Goal: Task Accomplishment & Management: Complete application form

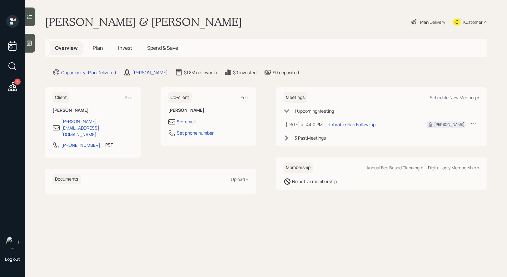
click at [97, 48] on span "Plan" at bounding box center [98, 47] width 10 height 7
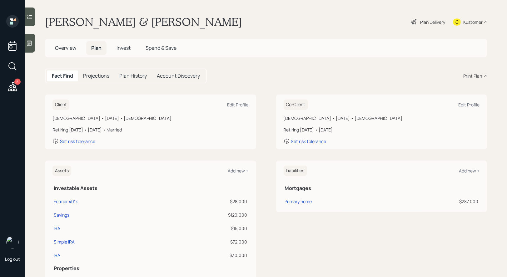
click at [434, 19] on div "Plan Delivery" at bounding box center [433, 22] width 25 height 7
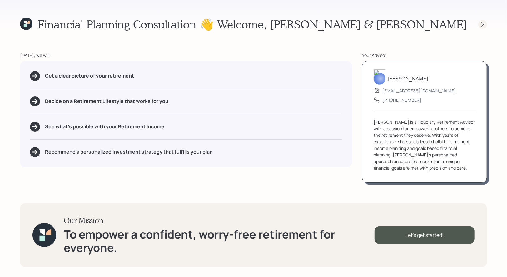
click at [482, 25] on icon at bounding box center [483, 24] width 6 height 6
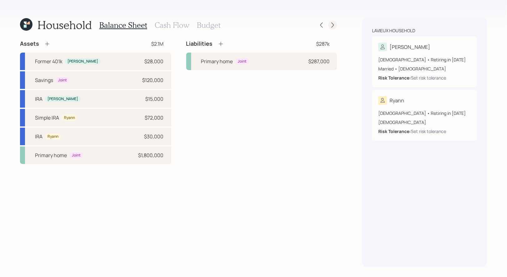
click at [334, 24] on icon at bounding box center [333, 25] width 6 height 6
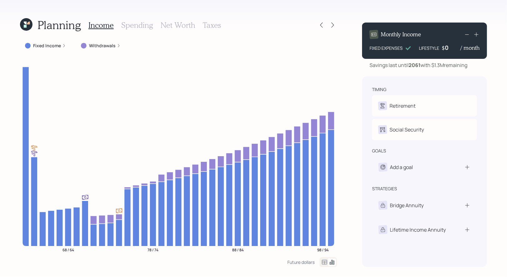
click at [137, 24] on h3 "Spending" at bounding box center [137, 25] width 32 height 9
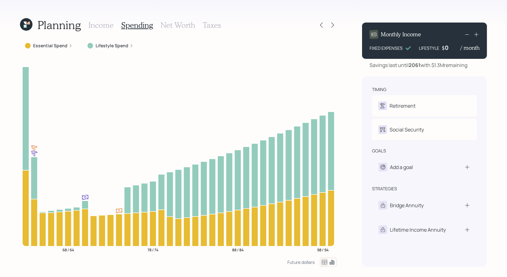
click at [98, 28] on h3 "Income" at bounding box center [100, 25] width 25 height 9
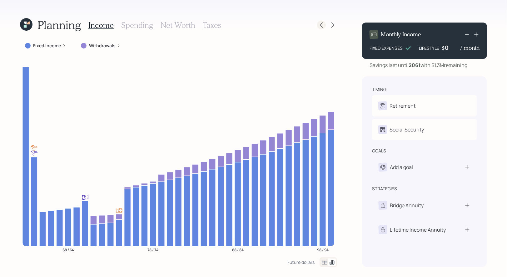
click at [323, 25] on icon at bounding box center [322, 25] width 6 height 6
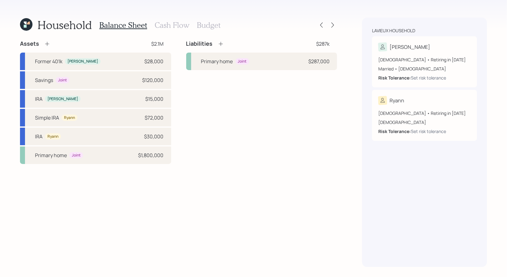
click at [173, 25] on h3 "Cash Flow" at bounding box center [172, 25] width 35 height 9
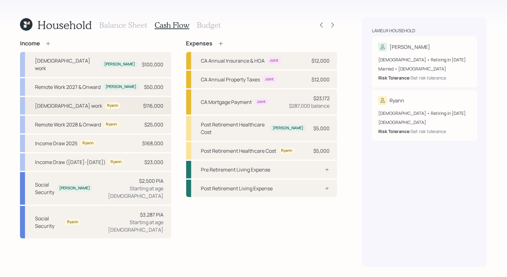
click at [53, 102] on div "[DEMOGRAPHIC_DATA] work" at bounding box center [68, 106] width 67 height 8
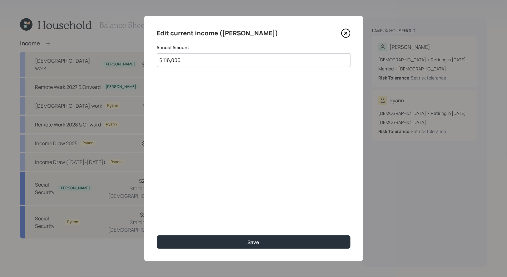
click at [348, 32] on icon at bounding box center [345, 32] width 9 height 9
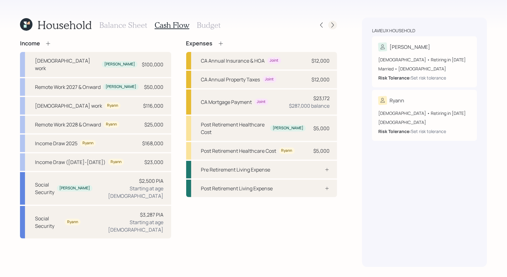
click at [333, 25] on icon at bounding box center [333, 25] width 6 height 6
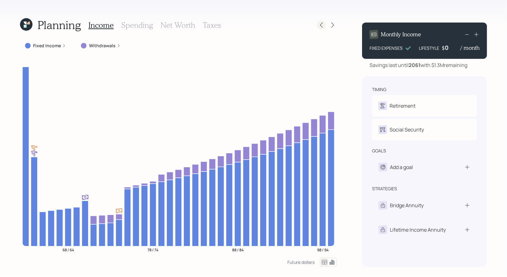
click at [324, 27] on icon at bounding box center [322, 25] width 6 height 6
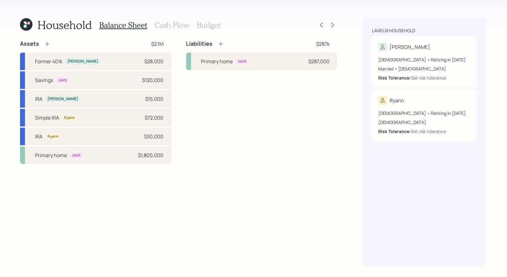
click at [170, 24] on h3 "Cash Flow" at bounding box center [172, 25] width 35 height 9
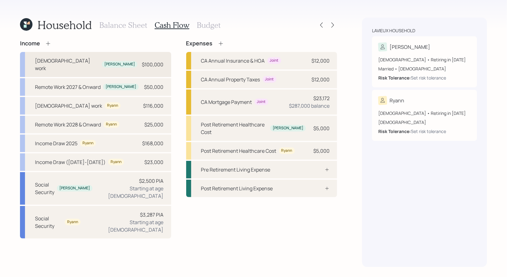
click at [101, 59] on div "[DEMOGRAPHIC_DATA] work [PERSON_NAME] $100,000" at bounding box center [95, 64] width 151 height 25
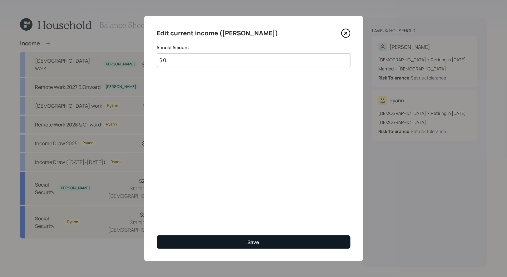
type input "$ 0"
click at [199, 240] on button "Save" at bounding box center [254, 241] width 194 height 13
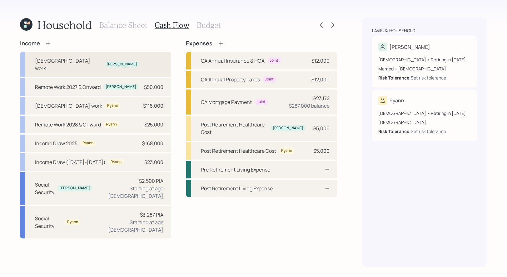
click at [104, 61] on div "[PERSON_NAME]" at bounding box center [122, 64] width 36 height 7
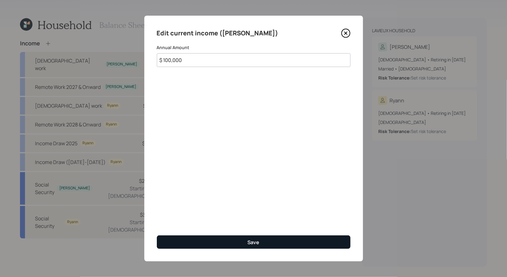
type input "$ 100,000"
click at [216, 240] on button "Save" at bounding box center [254, 241] width 194 height 13
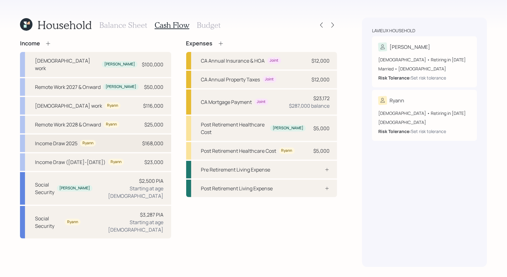
click at [54, 139] on div "Income Draw 2025" at bounding box center [56, 143] width 43 height 8
select select "self_employment"
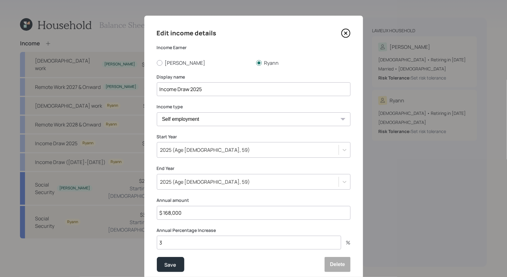
click at [345, 32] on icon at bounding box center [345, 32] width 9 height 9
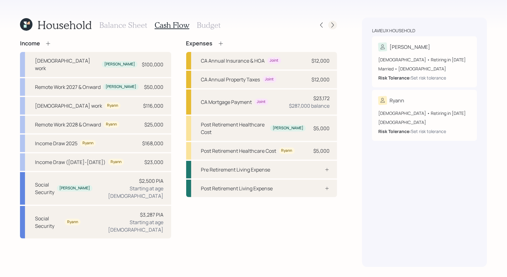
click at [334, 24] on icon at bounding box center [333, 25] width 6 height 6
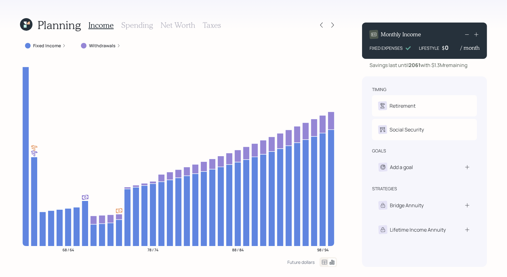
click at [133, 28] on h3 "Spending" at bounding box center [137, 25] width 32 height 9
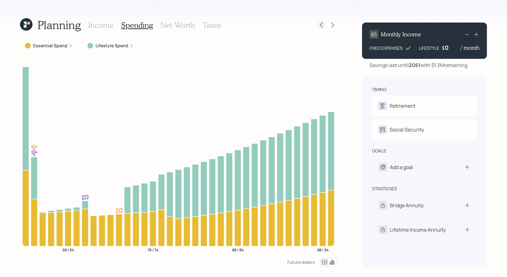
click at [321, 27] on icon at bounding box center [322, 25] width 6 height 6
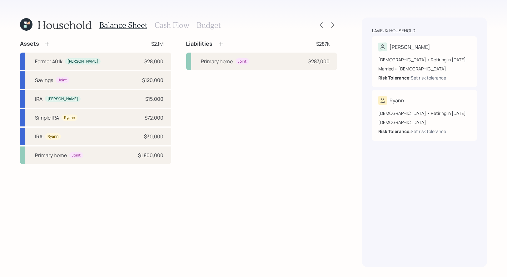
click at [164, 24] on h3 "Cash Flow" at bounding box center [172, 25] width 35 height 9
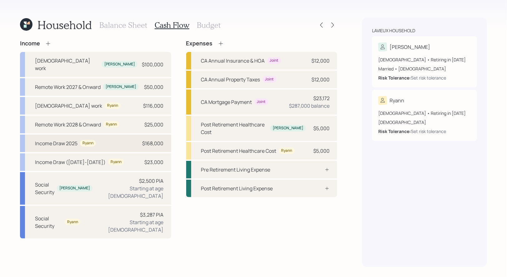
click at [55, 139] on div "Income Draw 2025" at bounding box center [56, 143] width 43 height 8
select select "self_employment"
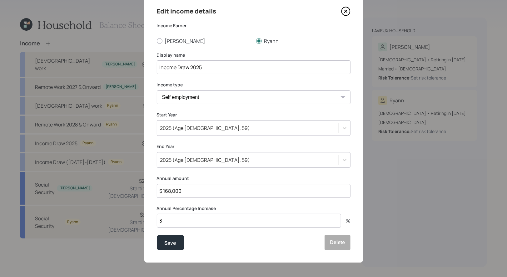
scroll to position [23, 0]
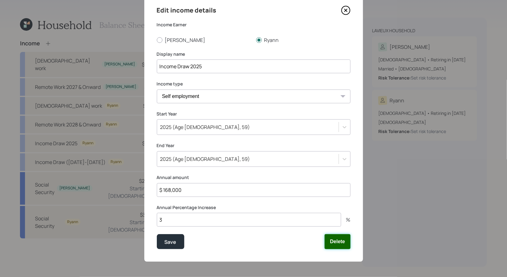
click at [342, 237] on button "Delete" at bounding box center [338, 241] width 26 height 15
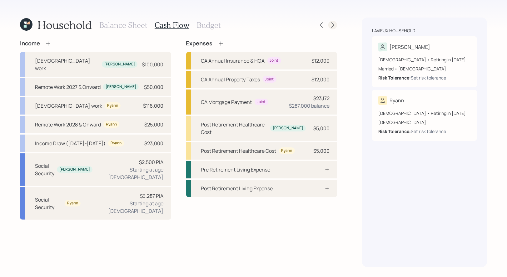
click at [336, 22] on div at bounding box center [333, 25] width 9 height 9
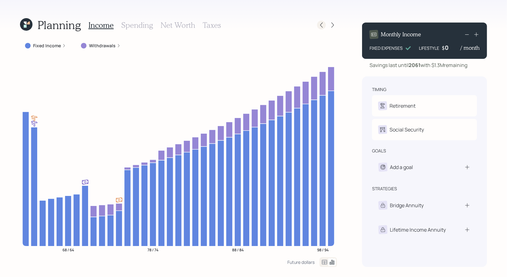
click at [321, 25] on icon at bounding box center [322, 25] width 6 height 6
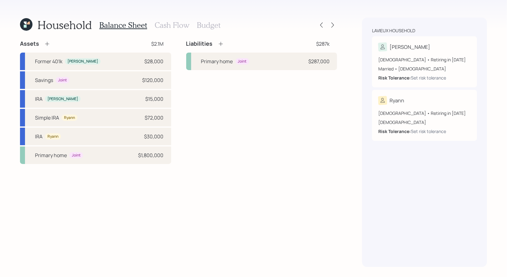
click at [172, 24] on h3 "Cash Flow" at bounding box center [172, 25] width 35 height 9
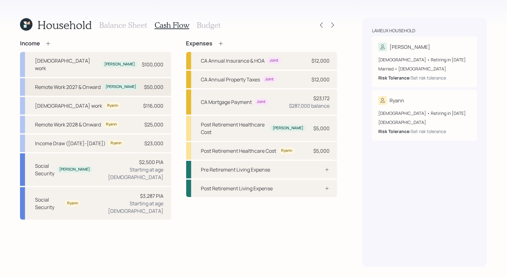
click at [69, 83] on div "Remote Work 2027 & Onward" at bounding box center [68, 87] width 66 height 8
select select "part_time"
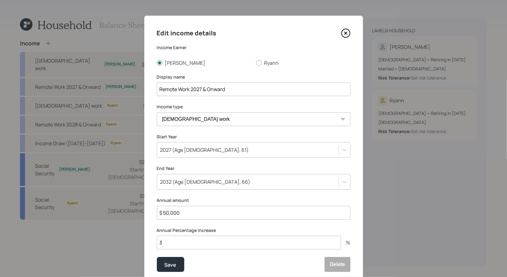
click at [226, 91] on input "Remote Work 2027 & Onward" at bounding box center [254, 89] width 194 height 14
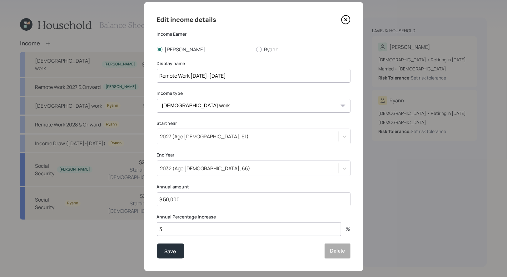
scroll to position [23, 0]
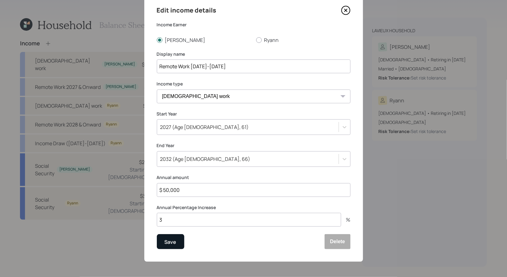
type input "Remote Work [DATE]-[DATE]"
click at [172, 241] on div "Save" at bounding box center [171, 242] width 12 height 8
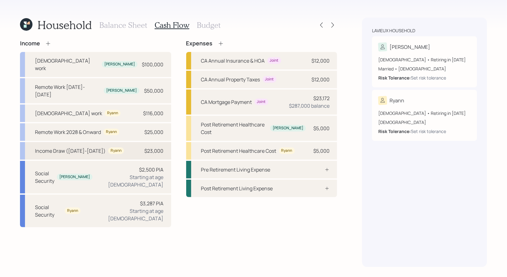
click at [53, 147] on div "Income Draw ([DATE]-[DATE])" at bounding box center [70, 151] width 71 height 8
select select "self_employment"
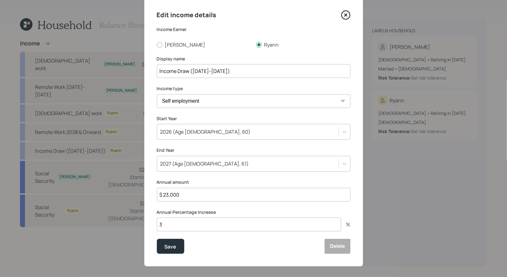
scroll to position [19, 0]
click at [345, 16] on icon at bounding box center [345, 14] width 9 height 9
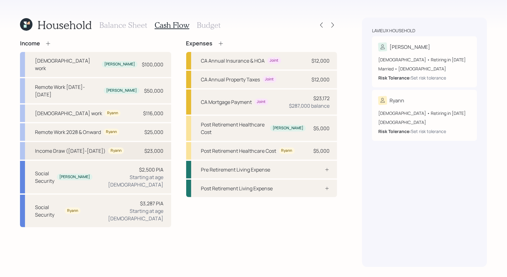
click at [77, 147] on div "Income Draw ([DATE]-[DATE])" at bounding box center [70, 151] width 71 height 8
select select "self_employment"
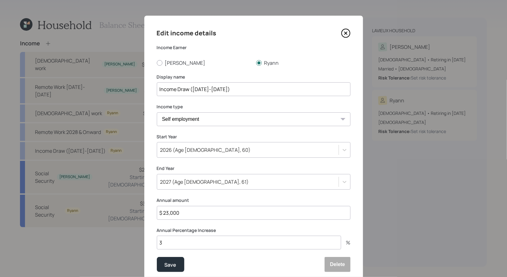
scroll to position [8, 0]
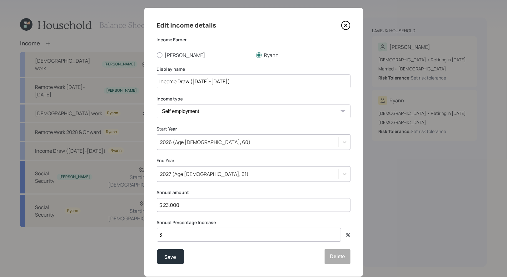
click at [346, 25] on icon at bounding box center [346, 25] width 3 height 3
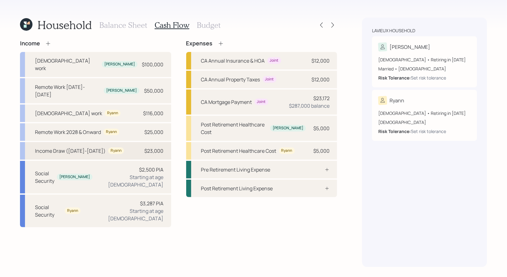
click at [54, 147] on div "Income Draw ([DATE]-[DATE])" at bounding box center [70, 151] width 71 height 8
select select "self_employment"
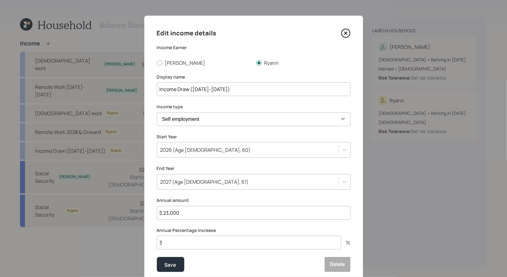
click at [348, 32] on icon at bounding box center [345, 32] width 9 height 9
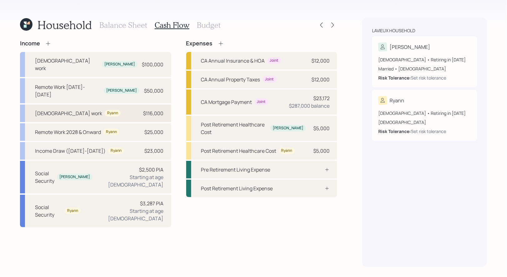
click at [56, 109] on div "[DEMOGRAPHIC_DATA] work" at bounding box center [68, 113] width 67 height 8
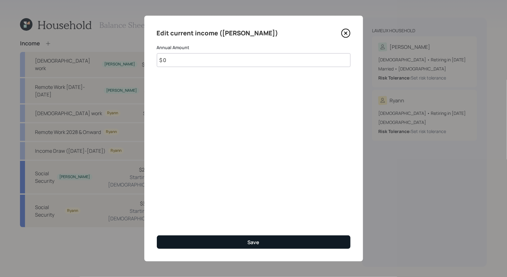
type input "$ 0"
click at [218, 243] on button "Save" at bounding box center [254, 241] width 194 height 13
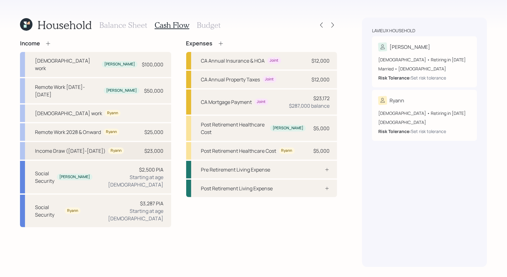
click at [53, 147] on div "Income Draw ([DATE]-[DATE])" at bounding box center [70, 151] width 71 height 8
select select "self_employment"
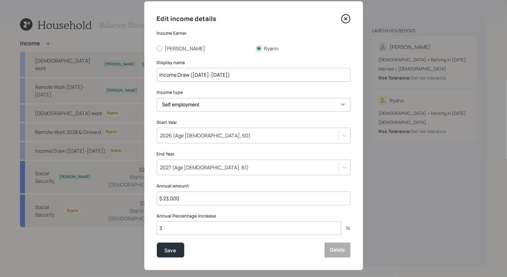
scroll to position [16, 0]
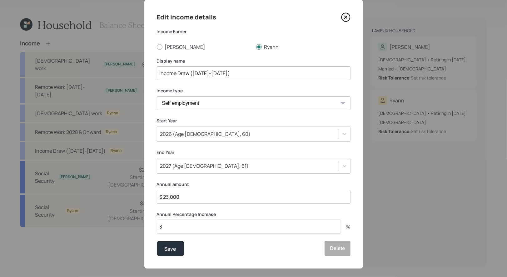
click at [194, 197] on input "$ 23,000" at bounding box center [254, 197] width 194 height 14
type input "$ 116,000"
click at [189, 76] on input "Income Draw ([DATE]-[DATE])" at bounding box center [254, 73] width 194 height 14
click at [159, 74] on input "Income ([DATE]-[DATE])" at bounding box center [254, 73] width 194 height 14
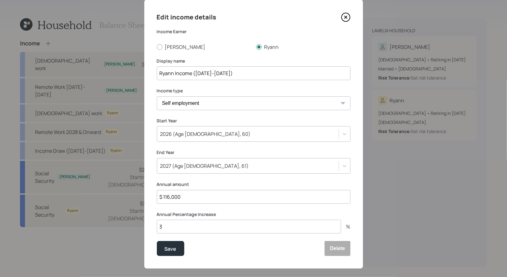
click at [206, 74] on input "Ryann Income ([DATE]-[DATE])" at bounding box center [254, 73] width 194 height 14
type input "Ryann Income ([DATE]-[DATE])"
click at [173, 251] on div "Save" at bounding box center [171, 248] width 12 height 8
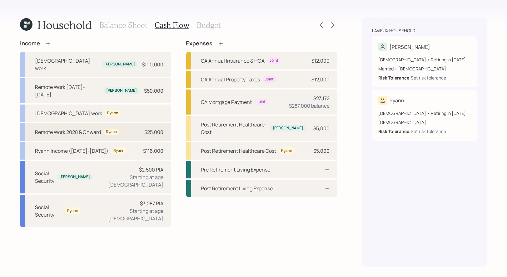
click at [66, 128] on div "Remote Work 2028 & Onward" at bounding box center [68, 132] width 66 height 8
select select "part_time"
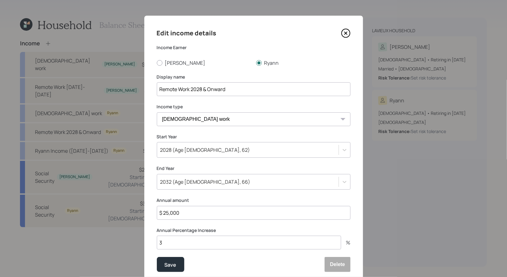
click at [231, 90] on input "Remote Work 2028 & Onward" at bounding box center [254, 89] width 194 height 14
click at [191, 90] on input "Remote Work [DATE]-[DATE])" at bounding box center [254, 89] width 194 height 14
type input "Remote Work ([DATE]-[DATE])"
click at [174, 264] on div "Save" at bounding box center [171, 264] width 12 height 8
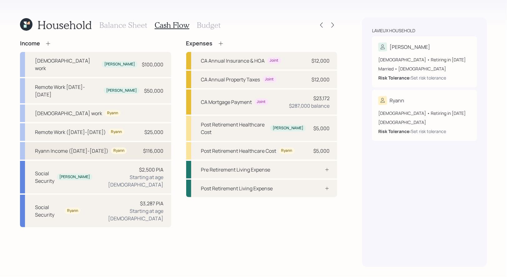
click at [44, 147] on div "Ryann Income ([DATE]-[DATE])" at bounding box center [71, 151] width 73 height 8
select select "self_employment"
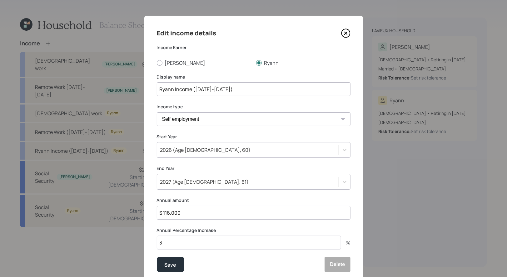
click at [175, 89] on input "Ryann Income ([DATE]-[DATE])" at bounding box center [254, 89] width 194 height 14
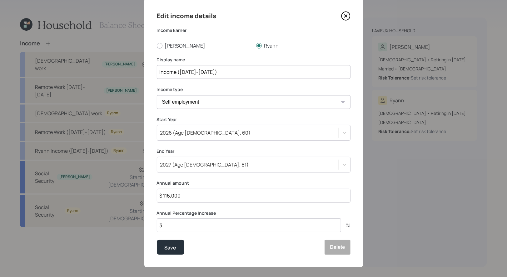
scroll to position [23, 0]
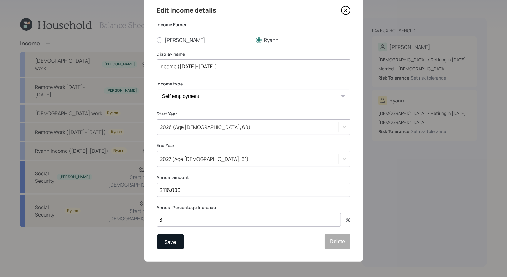
type input "Income ([DATE]-[DATE])"
click at [172, 241] on div "Save" at bounding box center [171, 242] width 12 height 8
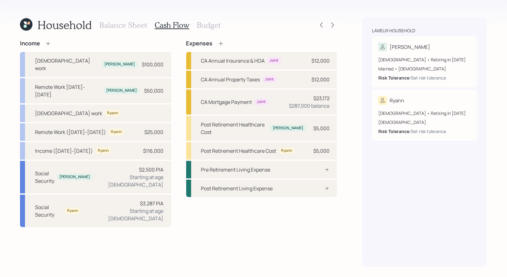
click at [47, 40] on icon at bounding box center [48, 43] width 6 height 6
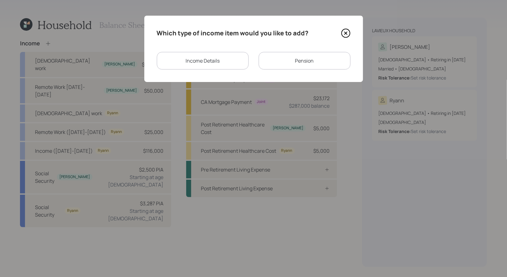
click at [219, 60] on div "Income Details" at bounding box center [203, 61] width 92 height 18
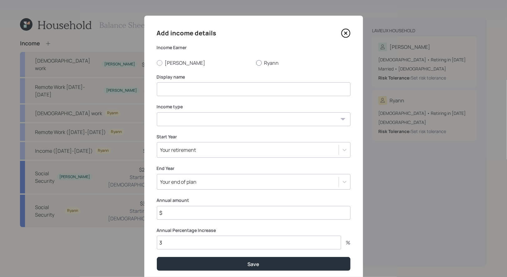
click at [260, 60] on div at bounding box center [259, 63] width 6 height 6
click at [256, 63] on input "Ryann" at bounding box center [256, 63] width 0 height 0
radio input "true"
click at [208, 93] on input at bounding box center [254, 89] width 194 height 14
click at [199, 118] on select "[DEMOGRAPHIC_DATA] work [DEMOGRAPHIC_DATA] work Self employment Other" at bounding box center [254, 119] width 194 height 14
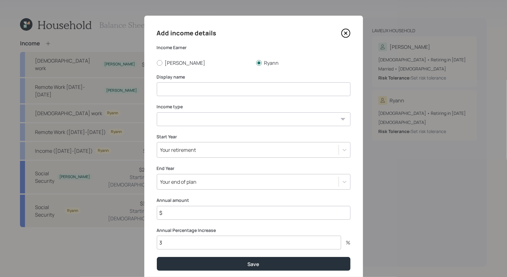
select select "self_employment"
click at [157, 112] on select "[DEMOGRAPHIC_DATA] work [DEMOGRAPHIC_DATA] work Self employment Other" at bounding box center [254, 119] width 194 height 14
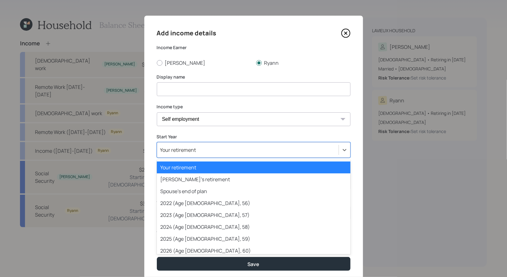
click at [194, 150] on div "Your retirement" at bounding box center [178, 149] width 36 height 7
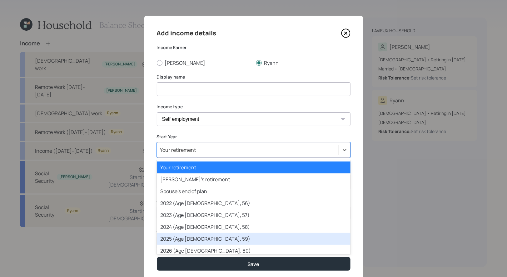
click at [189, 240] on div "2025 (Age [DEMOGRAPHIC_DATA], 59)" at bounding box center [254, 239] width 194 height 12
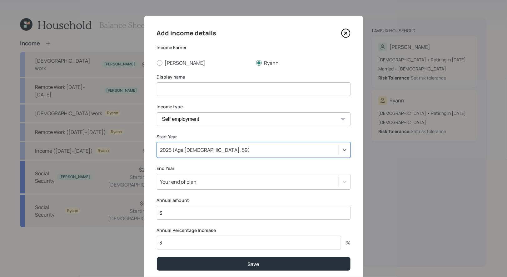
scroll to position [22, 0]
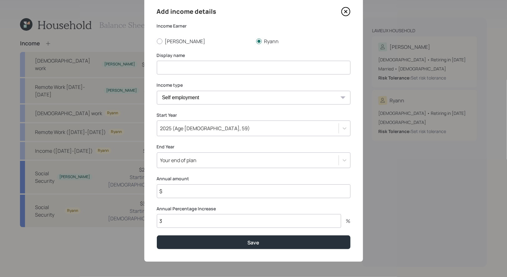
click at [191, 191] on input "$" at bounding box center [254, 191] width 194 height 14
type input "$ 168,000"
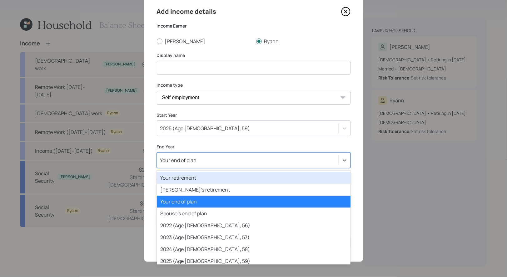
click at [194, 161] on div "Your end of plan" at bounding box center [178, 160] width 37 height 7
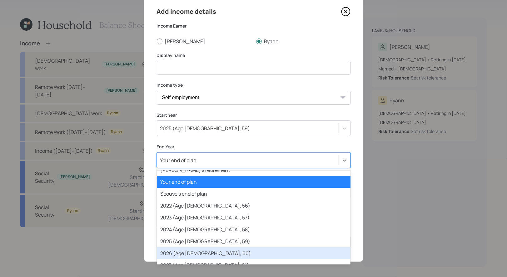
scroll to position [31, 0]
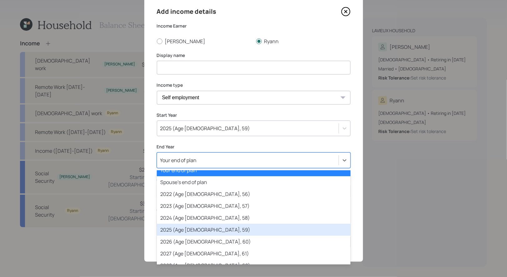
click at [190, 230] on div "2025 (Age [DEMOGRAPHIC_DATA], 59)" at bounding box center [254, 230] width 194 height 12
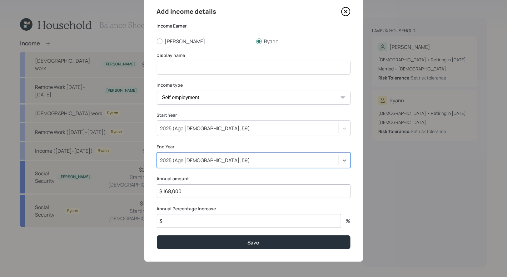
click at [197, 68] on input at bounding box center [254, 68] width 194 height 14
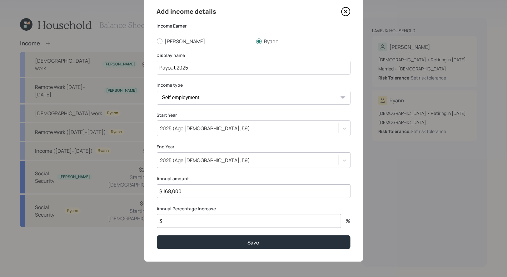
type input "Payout 2025"
click at [179, 224] on input "3" at bounding box center [249, 221] width 184 height 14
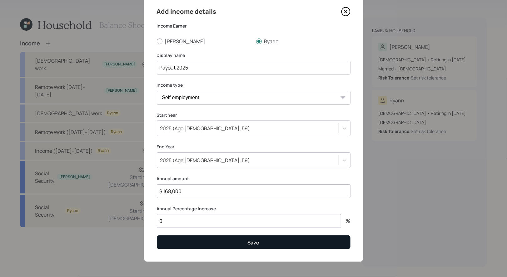
type input "0"
click at [189, 243] on button "Save" at bounding box center [254, 241] width 194 height 13
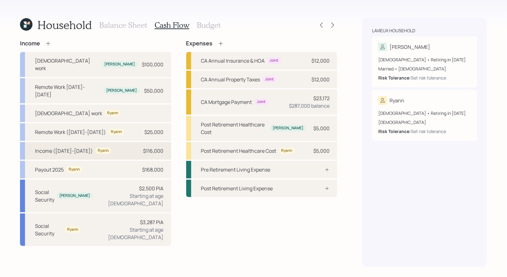
click at [47, 147] on div "Income ([DATE]-[DATE])" at bounding box center [64, 151] width 58 height 8
select select "self_employment"
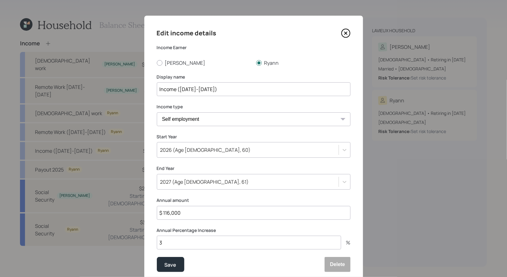
click at [345, 33] on icon at bounding box center [345, 32] width 9 height 9
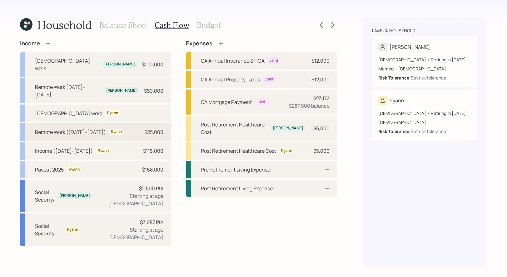
click at [128, 123] on div "Remote Work ([DATE]-[DATE]) [PERSON_NAME] $25,000" at bounding box center [95, 132] width 151 height 18
select select "part_time"
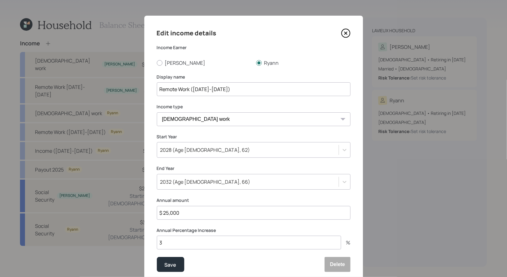
scroll to position [23, 0]
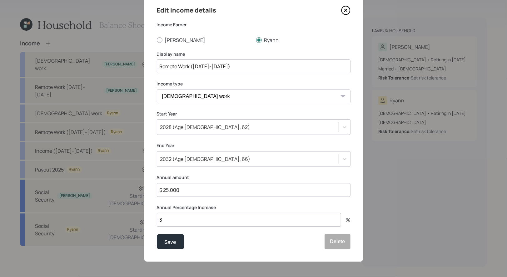
click at [345, 10] on icon at bounding box center [345, 10] width 9 height 9
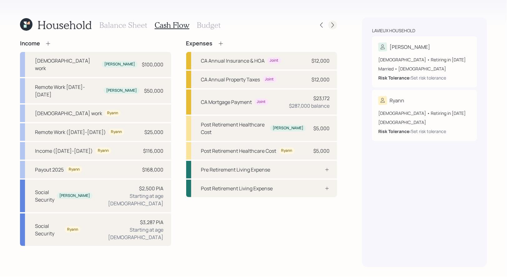
click at [333, 23] on icon at bounding box center [333, 25] width 6 height 6
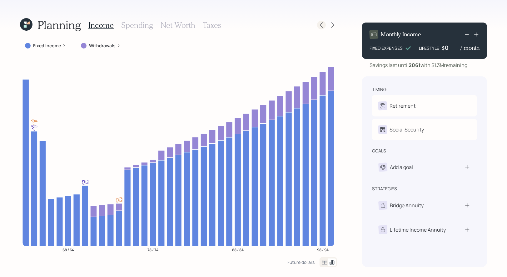
click at [322, 26] on icon at bounding box center [321, 25] width 3 height 5
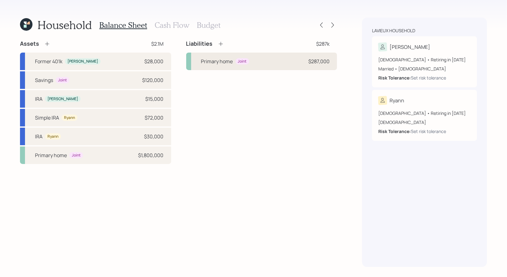
click at [202, 60] on div "Primary home" at bounding box center [217, 62] width 32 height 8
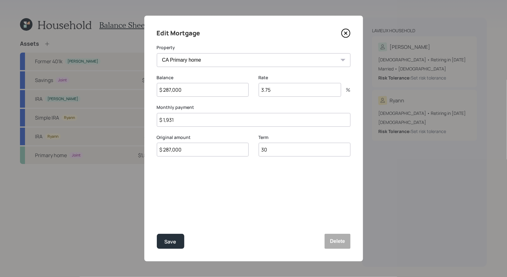
click at [346, 35] on icon at bounding box center [345, 32] width 9 height 9
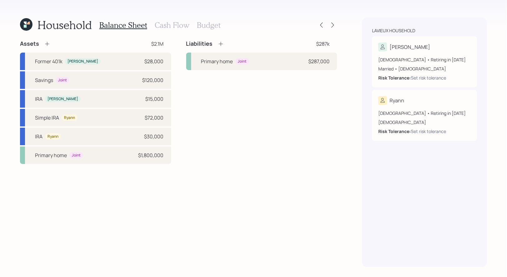
click at [171, 25] on h3 "Cash Flow" at bounding box center [172, 25] width 35 height 9
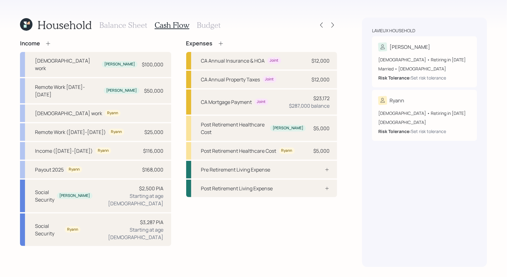
click at [210, 21] on h3 "Budget" at bounding box center [209, 25] width 24 height 9
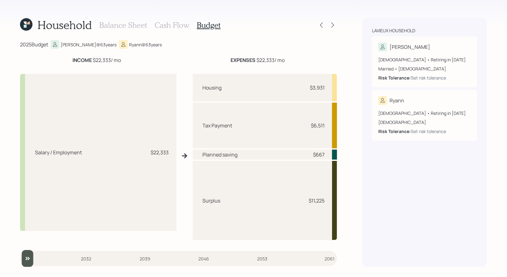
click at [161, 25] on h3 "Cash Flow" at bounding box center [172, 25] width 35 height 9
